Goal: Complete application form: Complete application form

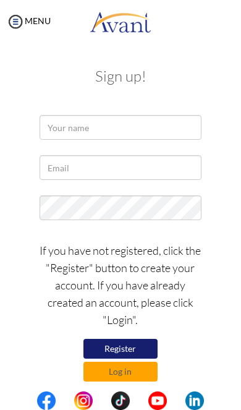
click at [17, 17] on img at bounding box center [15, 21] width 19 height 19
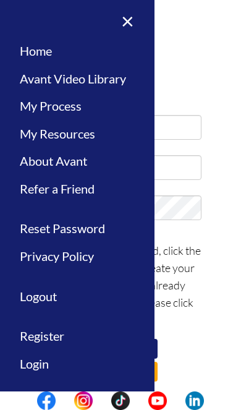
click at [36, 157] on link "About Avant" at bounding box center [77, 161] width 155 height 28
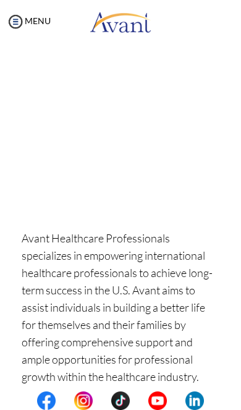
scroll to position [122, 0]
click at [15, 21] on img at bounding box center [15, 21] width 19 height 19
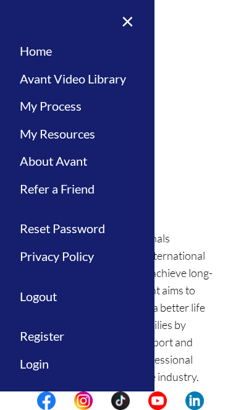
click at [133, 30] on link "×" at bounding box center [120, 20] width 38 height 41
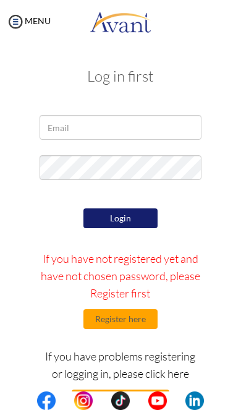
click at [136, 319] on button "Register here" at bounding box center [121, 319] width 74 height 20
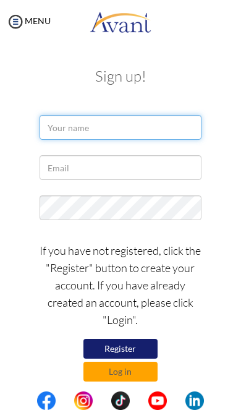
click at [50, 130] on input "text" at bounding box center [121, 127] width 162 height 25
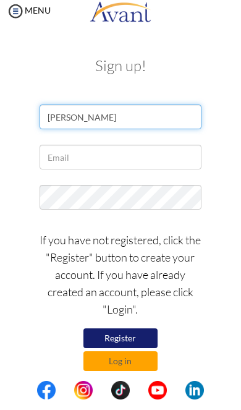
type input "Mary Joy"
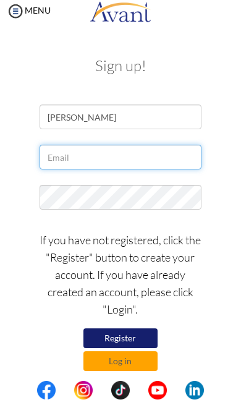
click at [46, 160] on input "text" at bounding box center [121, 167] width 162 height 25
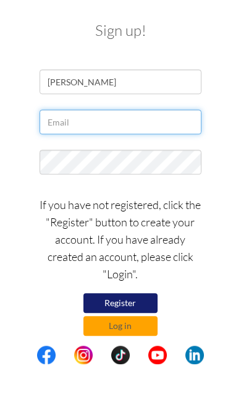
type input "mjoyvs11@gmail.com"
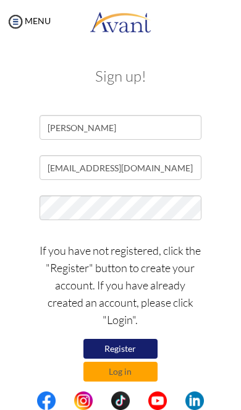
click at [93, 345] on button "Register" at bounding box center [121, 349] width 74 height 20
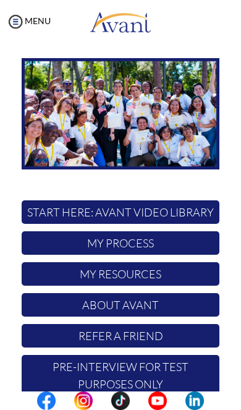
scroll to position [77, 0]
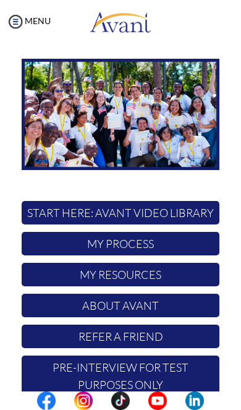
click at [164, 356] on p "Pre-Interview for test purposes only" at bounding box center [121, 376] width 198 height 41
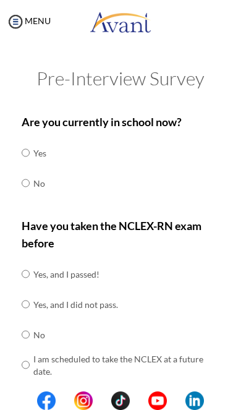
click at [28, 177] on input "radio" at bounding box center [26, 183] width 8 height 25
radio input "true"
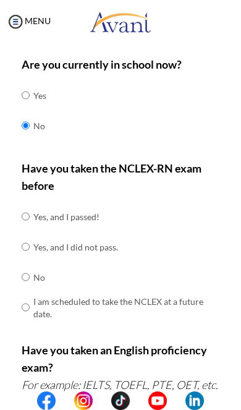
scroll to position [61, 0]
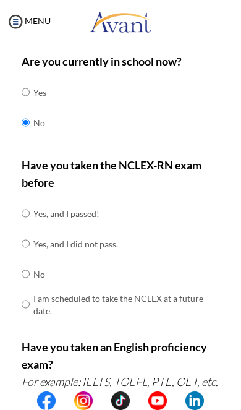
click at [28, 295] on input "radio" at bounding box center [26, 304] width 8 height 25
radio input "true"
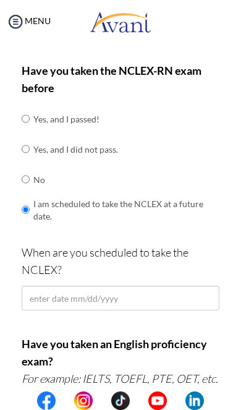
scroll to position [159, 0]
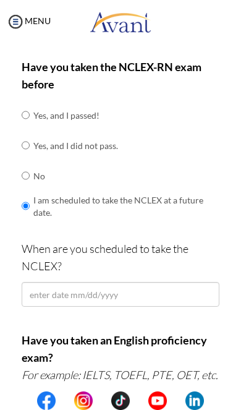
click at [18, 167] on div "Are you currently in school now? Yes No Have you taken the NCLEX-RN exam before…" at bounding box center [120, 349] width 216 height 791
click at [30, 171] on input "radio" at bounding box center [26, 175] width 8 height 25
radio input "true"
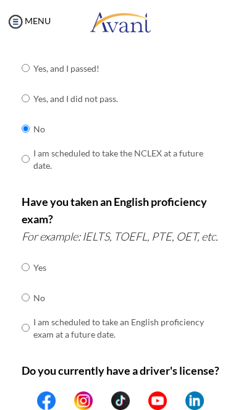
scroll to position [207, 0]
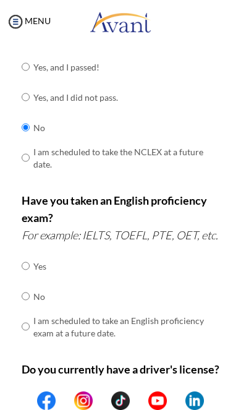
click at [23, 304] on input "radio" at bounding box center [26, 296] width 8 height 25
radio input "true"
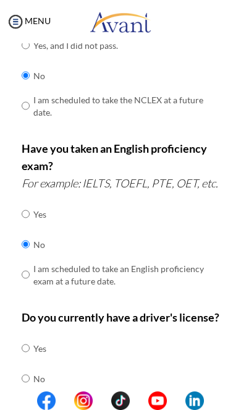
scroll to position [409, 0]
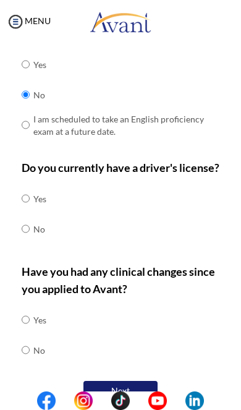
click at [9, 254] on div "My Status What is the next step? We would like you to watch the introductory vi…" at bounding box center [120, 248] width 241 height 410
click at [25, 241] on input "radio" at bounding box center [26, 228] width 8 height 25
radio input "true"
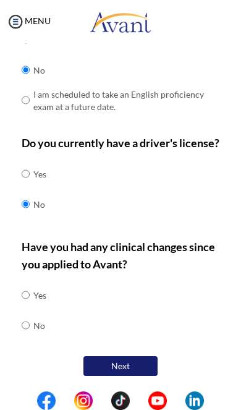
scroll to position [452, 0]
click at [28, 296] on input "radio" at bounding box center [26, 295] width 8 height 25
radio input "true"
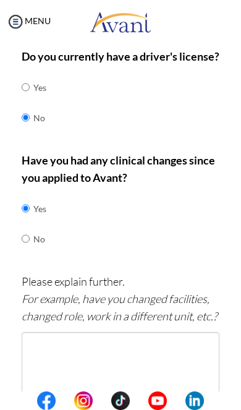
scroll to position [521, 0]
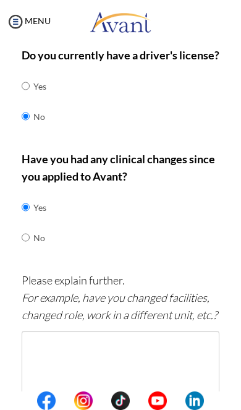
click at [29, 250] on input "radio" at bounding box center [26, 237] width 8 height 25
radio input "true"
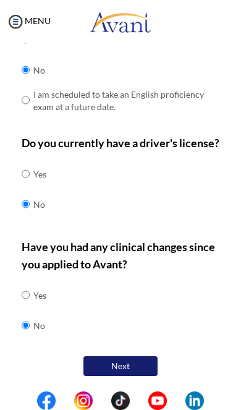
click at [137, 368] on button "Next" at bounding box center [121, 366] width 74 height 20
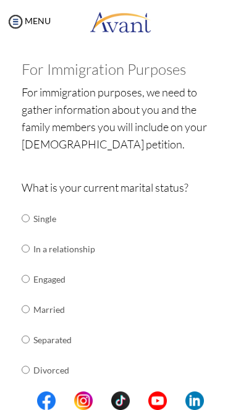
scroll to position [93, 0]
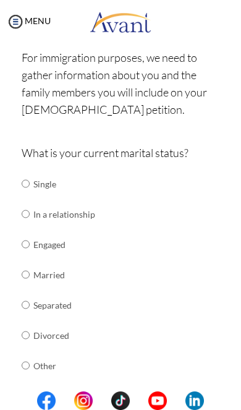
click at [24, 186] on input "radio" at bounding box center [26, 183] width 8 height 25
radio input "true"
click at [18, 212] on div "Are you currently in school now? Yes No Have you taken the NCLEX-RN exam before…" at bounding box center [120, 413] width 216 height 774
click at [30, 210] on input "radio" at bounding box center [26, 213] width 8 height 25
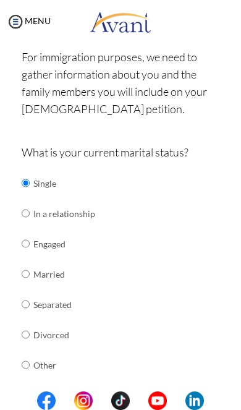
radio input "true"
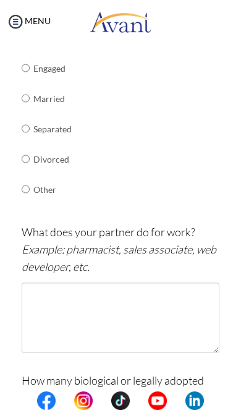
scroll to position [284, 0]
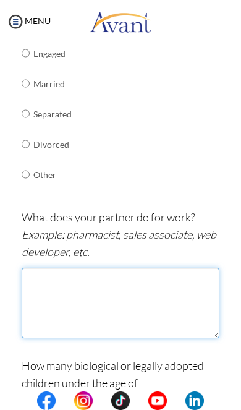
click at [174, 307] on textarea at bounding box center [121, 303] width 198 height 71
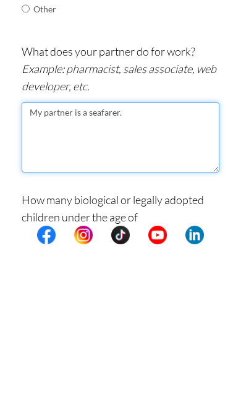
type textarea "My partner is a seafarer."
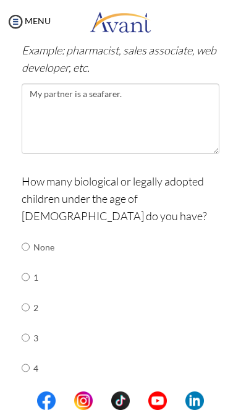
scroll to position [469, 0]
click at [24, 234] on input "radio" at bounding box center [26, 246] width 8 height 25
radio input "true"
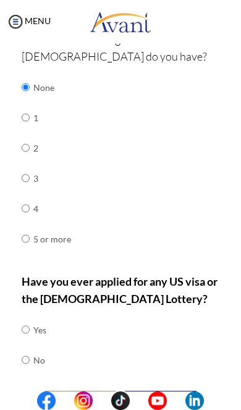
scroll to position [627, 0]
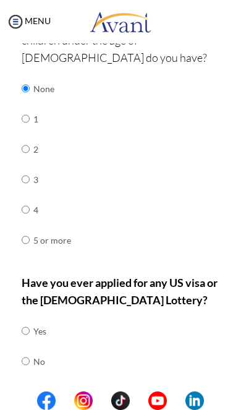
click at [27, 349] on input "radio" at bounding box center [26, 361] width 8 height 25
radio input "true"
click at [172, 392] on button "Next" at bounding box center [161, 402] width 74 height 20
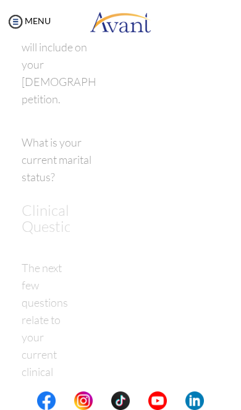
scroll to position [25, 0]
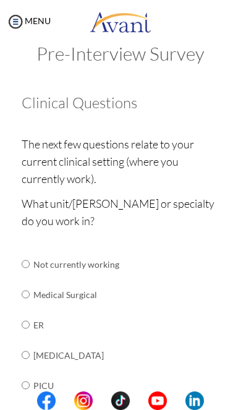
click at [24, 319] on input "radio" at bounding box center [26, 324] width 8 height 25
radio input "true"
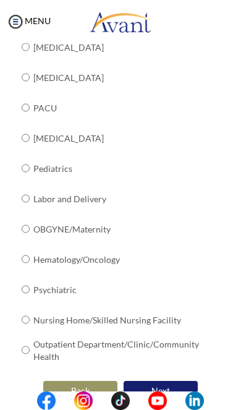
click at [158, 381] on button "Next" at bounding box center [161, 391] width 74 height 20
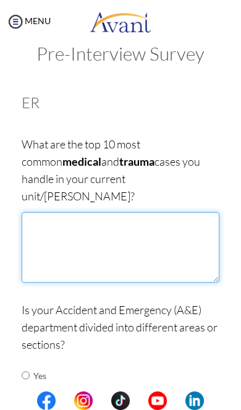
click at [195, 257] on textarea at bounding box center [121, 247] width 198 height 71
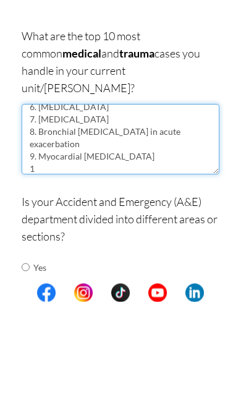
scroll to position [69, 0]
type textarea "1. Cerebrovascular disease such as infarc and bleed 2. Community acquired pneum…"
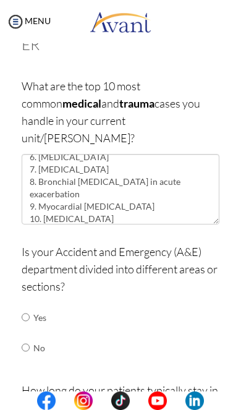
scroll to position [84, 0]
click at [30, 304] on input "radio" at bounding box center [26, 316] width 8 height 25
radio input "true"
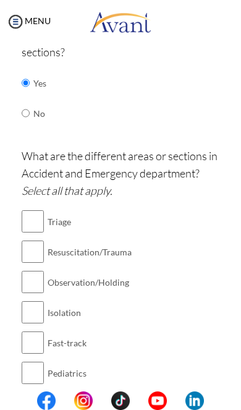
scroll to position [320, 0]
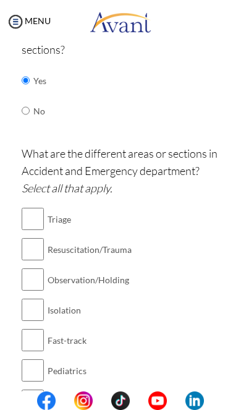
click at [35, 207] on input "checkbox" at bounding box center [33, 219] width 22 height 25
checkbox input "true"
click at [33, 267] on input "checkbox" at bounding box center [33, 279] width 22 height 25
checkbox input "true"
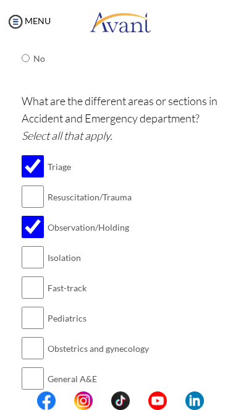
scroll to position [377, 0]
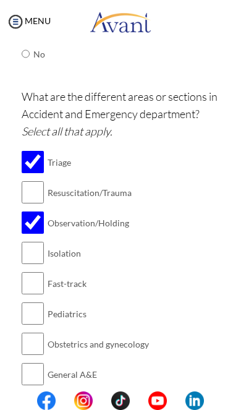
click at [33, 241] on input "checkbox" at bounding box center [33, 253] width 22 height 25
checkbox input "true"
click at [31, 362] on input "checkbox" at bounding box center [33, 374] width 22 height 25
checkbox input "true"
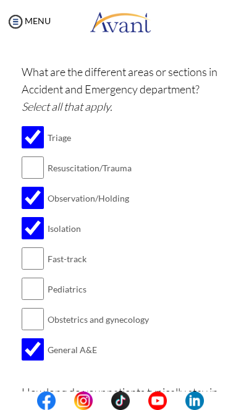
scroll to position [430, 0]
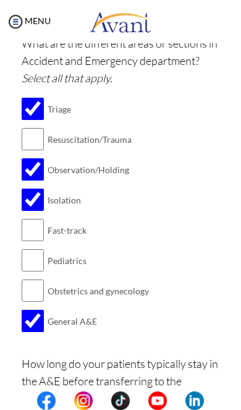
click at [27, 157] on input "checkbox" at bounding box center [33, 169] width 22 height 25
checkbox input "false"
click at [27, 127] on input "checkbox" at bounding box center [33, 139] width 22 height 25
checkbox input "true"
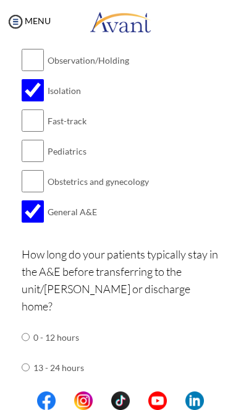
scroll to position [531, 0]
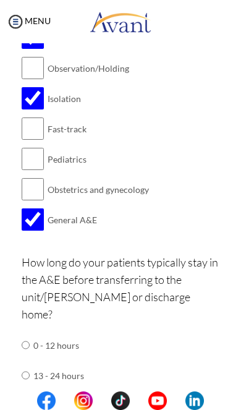
click at [27, 333] on input "radio" at bounding box center [26, 345] width 8 height 25
radio input "true"
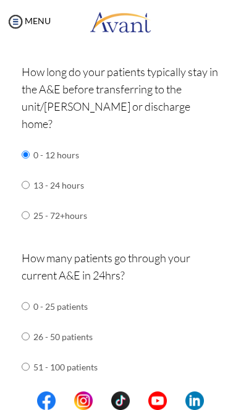
scroll to position [756, 0]
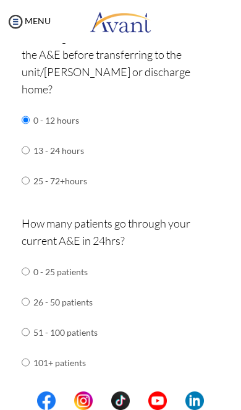
click at [30, 320] on input "radio" at bounding box center [26, 332] width 8 height 25
radio input "true"
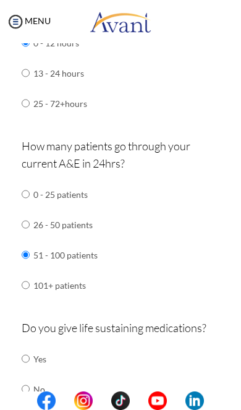
scroll to position [801, 0]
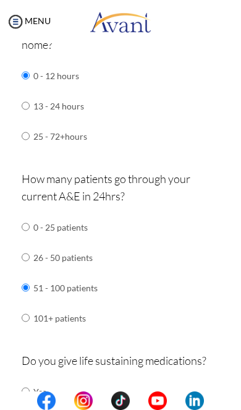
click at [30, 379] on input "radio" at bounding box center [26, 391] width 8 height 25
radio input "true"
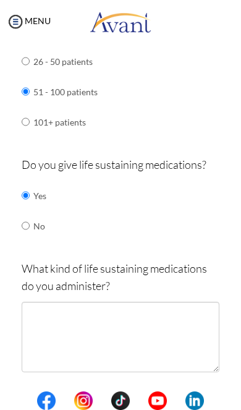
scroll to position [1013, 0]
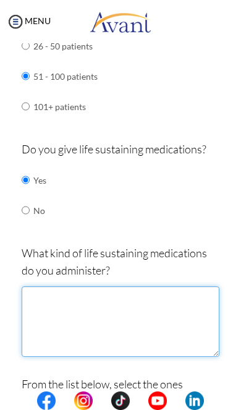
click at [153, 286] on textarea at bounding box center [121, 321] width 198 height 71
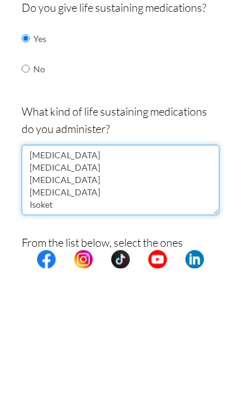
type textarea "Norepinephrine Dopamine Epinephrine Dobutamine Isoket"
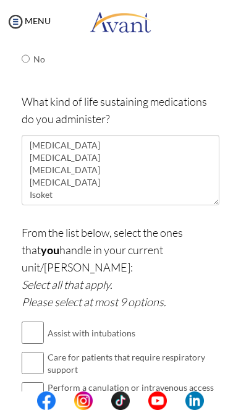
scroll to position [1145, 0]
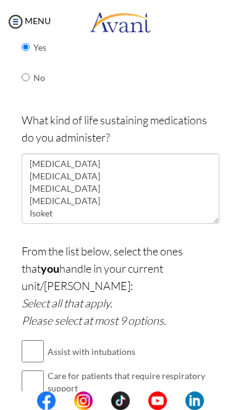
click at [41, 369] on input "checkbox" at bounding box center [33, 381] width 22 height 25
checkbox input "true"
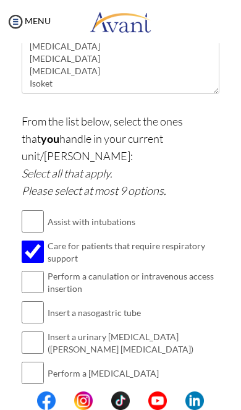
scroll to position [1274, 0]
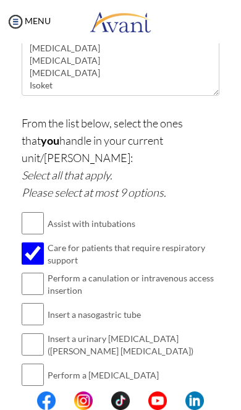
click at [36, 272] on input "checkbox" at bounding box center [33, 284] width 22 height 25
checkbox input "true"
click at [38, 302] on input "checkbox" at bounding box center [33, 314] width 22 height 25
checkbox input "true"
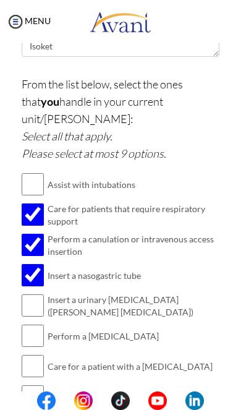
scroll to position [1332, 0]
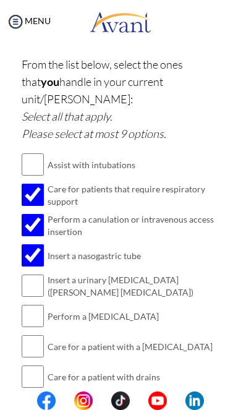
click at [36, 273] on input "checkbox" at bounding box center [33, 285] width 22 height 25
checkbox input "true"
click at [35, 304] on input "checkbox" at bounding box center [33, 316] width 22 height 25
checkbox input "true"
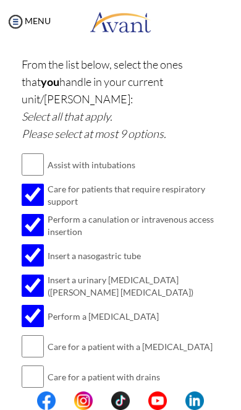
scroll to position [1381, 0]
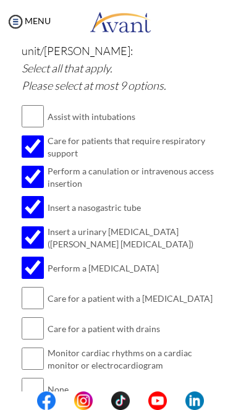
click at [41, 316] on input "checkbox" at bounding box center [33, 328] width 22 height 25
checkbox input "true"
click at [30, 346] on input "checkbox" at bounding box center [33, 358] width 22 height 25
checkbox input "true"
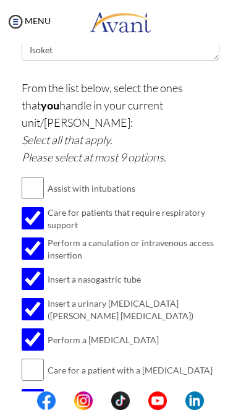
scroll to position [1298, 0]
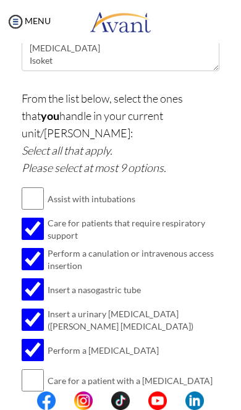
click at [31, 186] on input "checkbox" at bounding box center [33, 198] width 22 height 25
checkbox input "true"
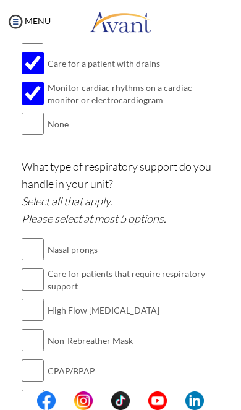
scroll to position [1648, 0]
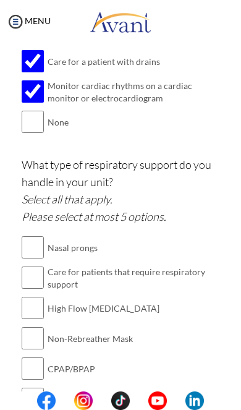
click at [32, 265] on input "checkbox" at bounding box center [33, 277] width 22 height 25
checkbox input "true"
click at [32, 296] on input "checkbox" at bounding box center [33, 308] width 22 height 25
checkbox input "true"
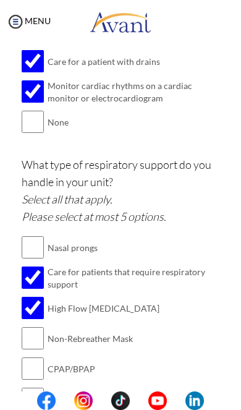
click at [27, 326] on input "checkbox" at bounding box center [33, 338] width 22 height 25
checkbox input "true"
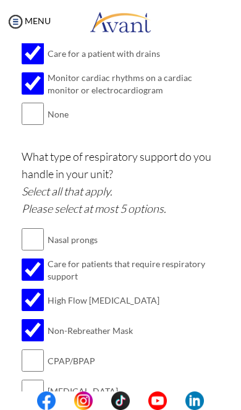
scroll to position [1655, 0]
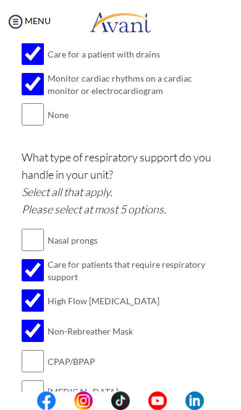
click at [32, 379] on input "checkbox" at bounding box center [33, 391] width 22 height 25
checkbox input "true"
click at [40, 228] on input "checkbox" at bounding box center [33, 240] width 22 height 25
checkbox input "true"
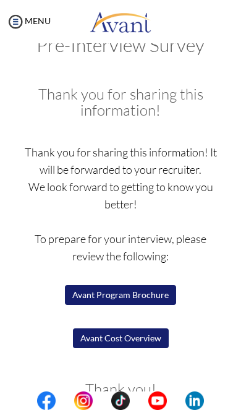
scroll to position [40, 0]
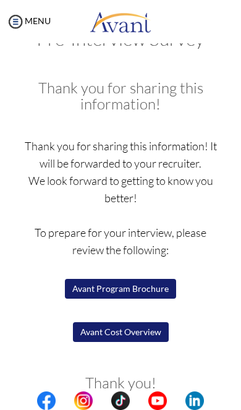
click at [156, 291] on button "Avant Program Brochure" at bounding box center [120, 289] width 111 height 20
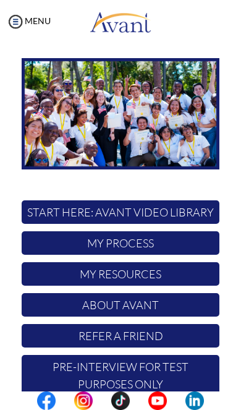
scroll to position [77, 0]
